Goal: Transaction & Acquisition: Subscribe to service/newsletter

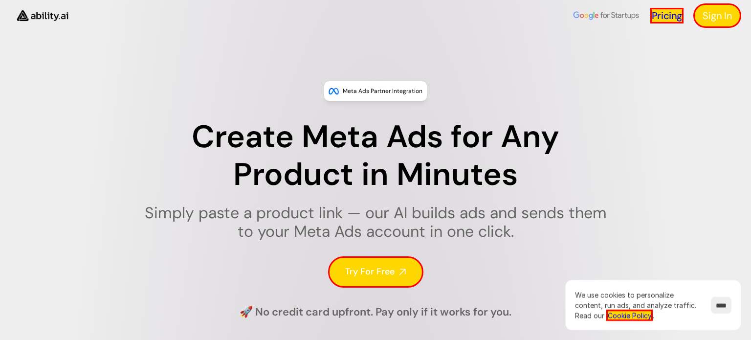
click at [667, 13] on link "Pricing" at bounding box center [666, 16] width 33 height 16
click at [727, 12] on h4 "Sign In" at bounding box center [716, 16] width 29 height 14
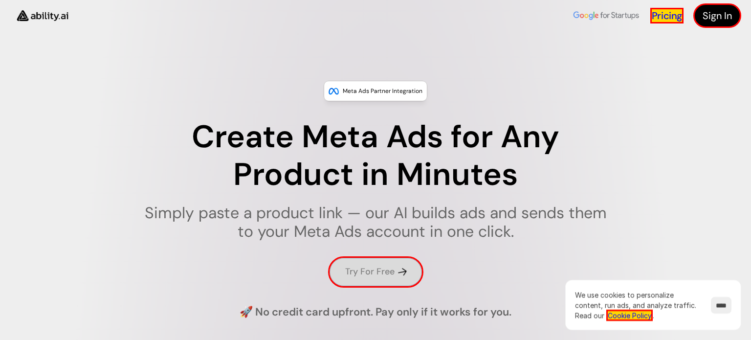
click at [379, 279] on link "Try For Free" at bounding box center [375, 271] width 95 height 31
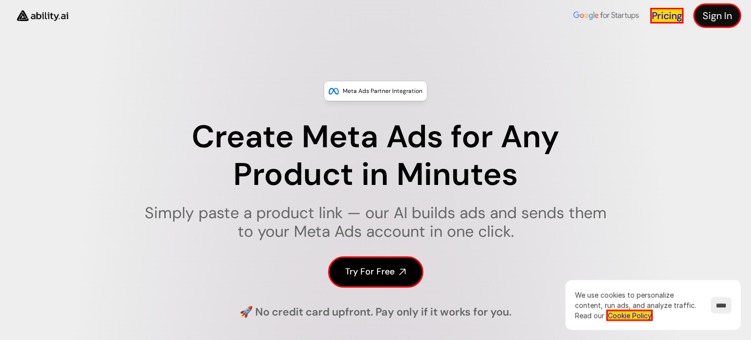
click at [668, 19] on link "Pricing" at bounding box center [666, 16] width 33 height 16
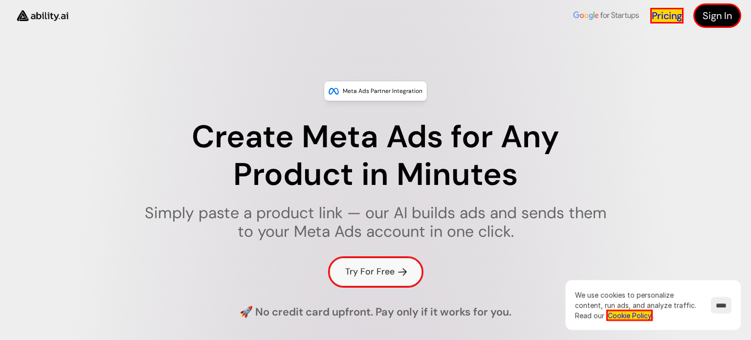
click at [381, 273] on h4 "Try For Free" at bounding box center [369, 271] width 49 height 12
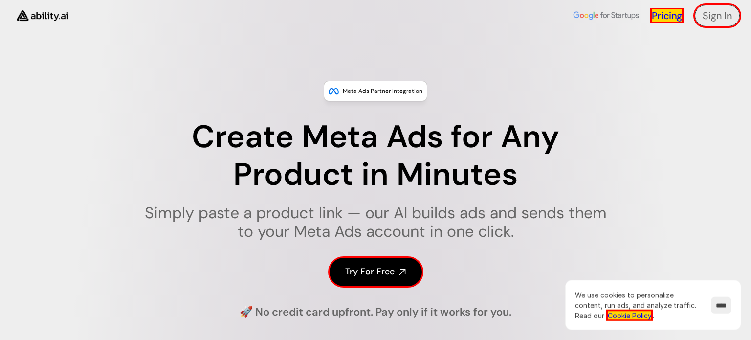
click at [718, 16] on h4 "Sign In" at bounding box center [716, 16] width 29 height 14
